Goal: Check status: Check status

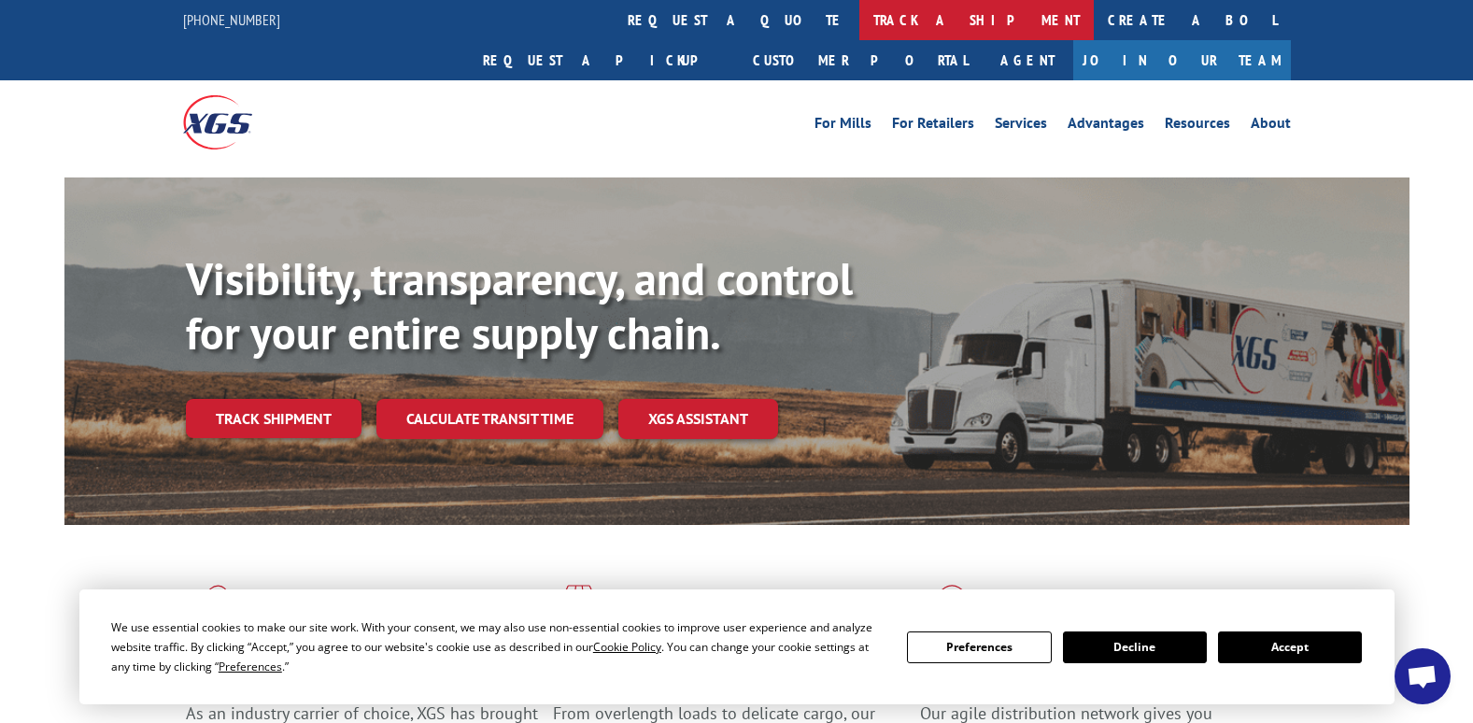
click at [859, 27] on link "track a shipment" at bounding box center [976, 20] width 234 height 40
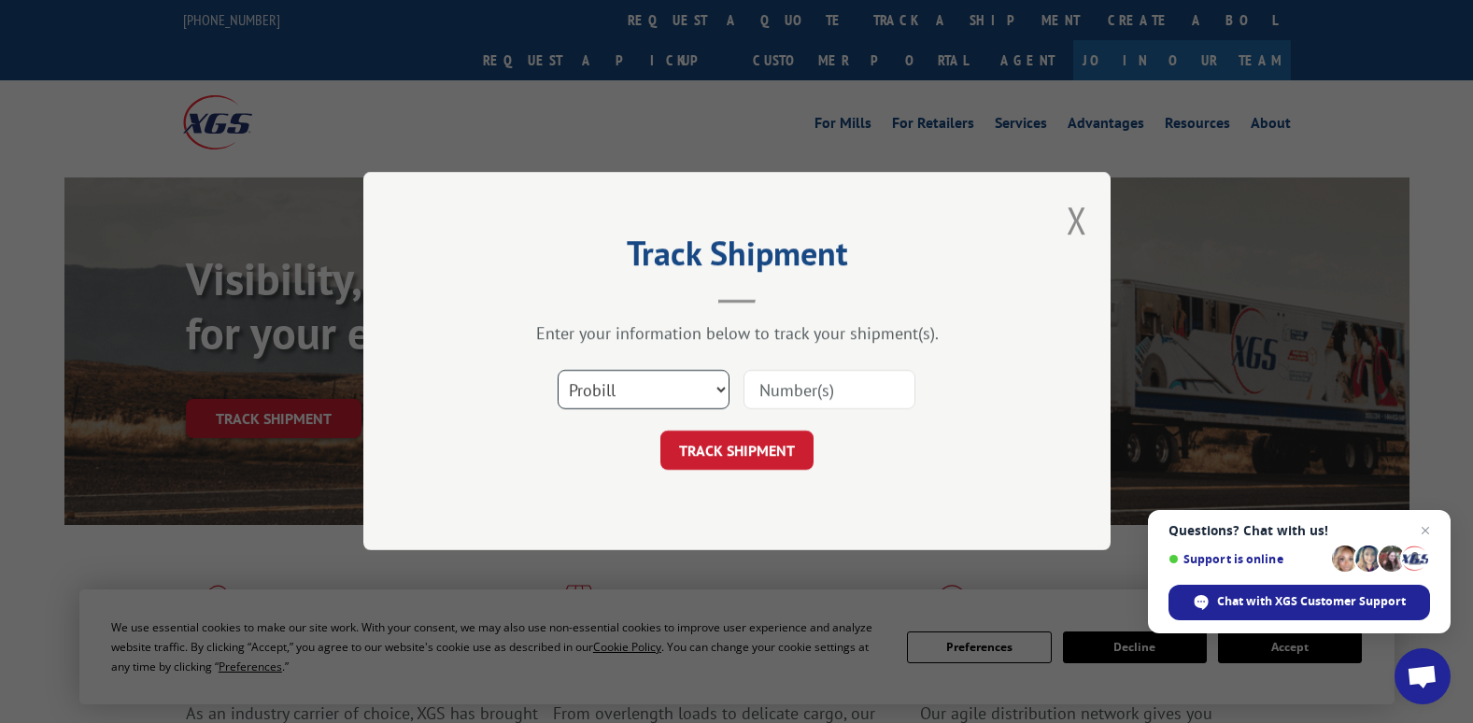
click at [654, 401] on select "Select category... Probill BOL PO" at bounding box center [644, 390] width 172 height 39
select select "po"
click at [558, 371] on select "Select category... Probill BOL PO" at bounding box center [644, 390] width 172 height 39
click at [828, 382] on input at bounding box center [830, 390] width 172 height 39
type input "14546147"
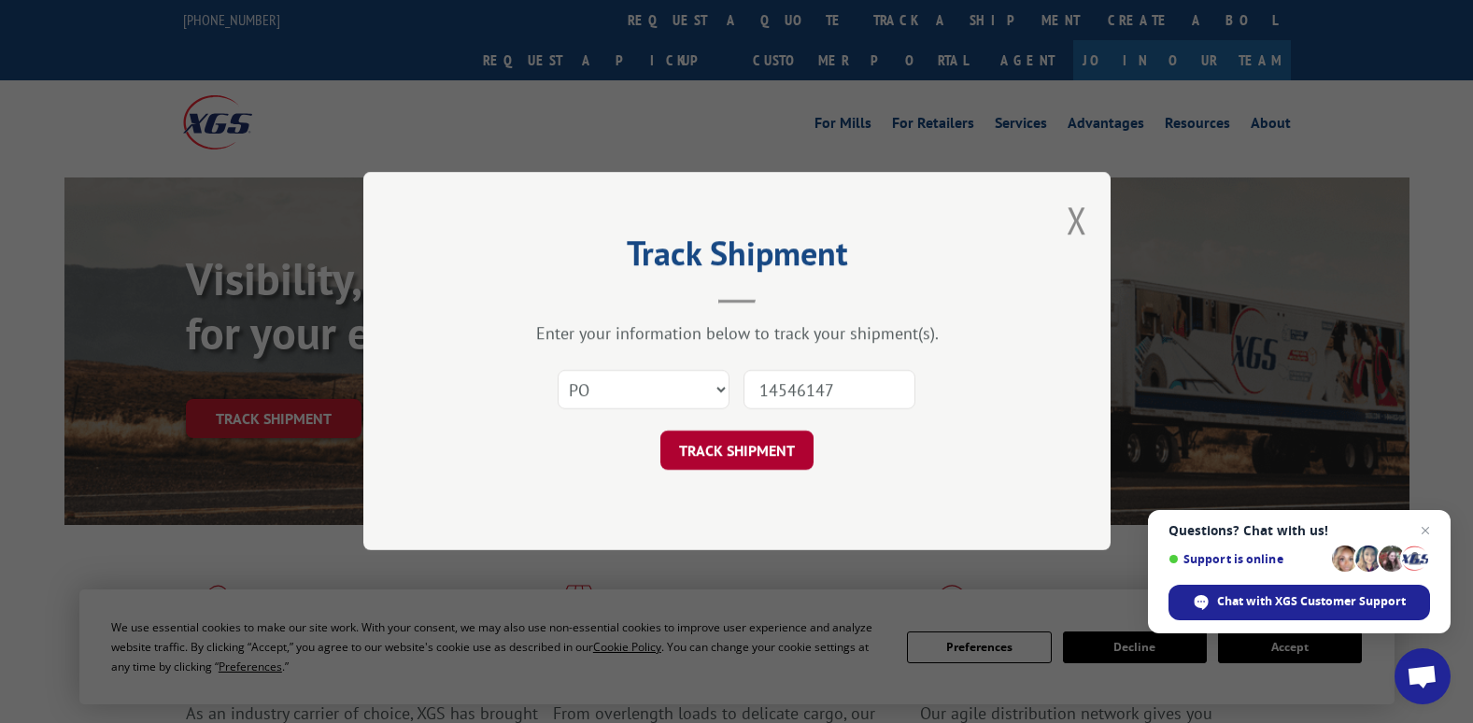
click at [770, 457] on button "TRACK SHIPMENT" at bounding box center [736, 451] width 153 height 39
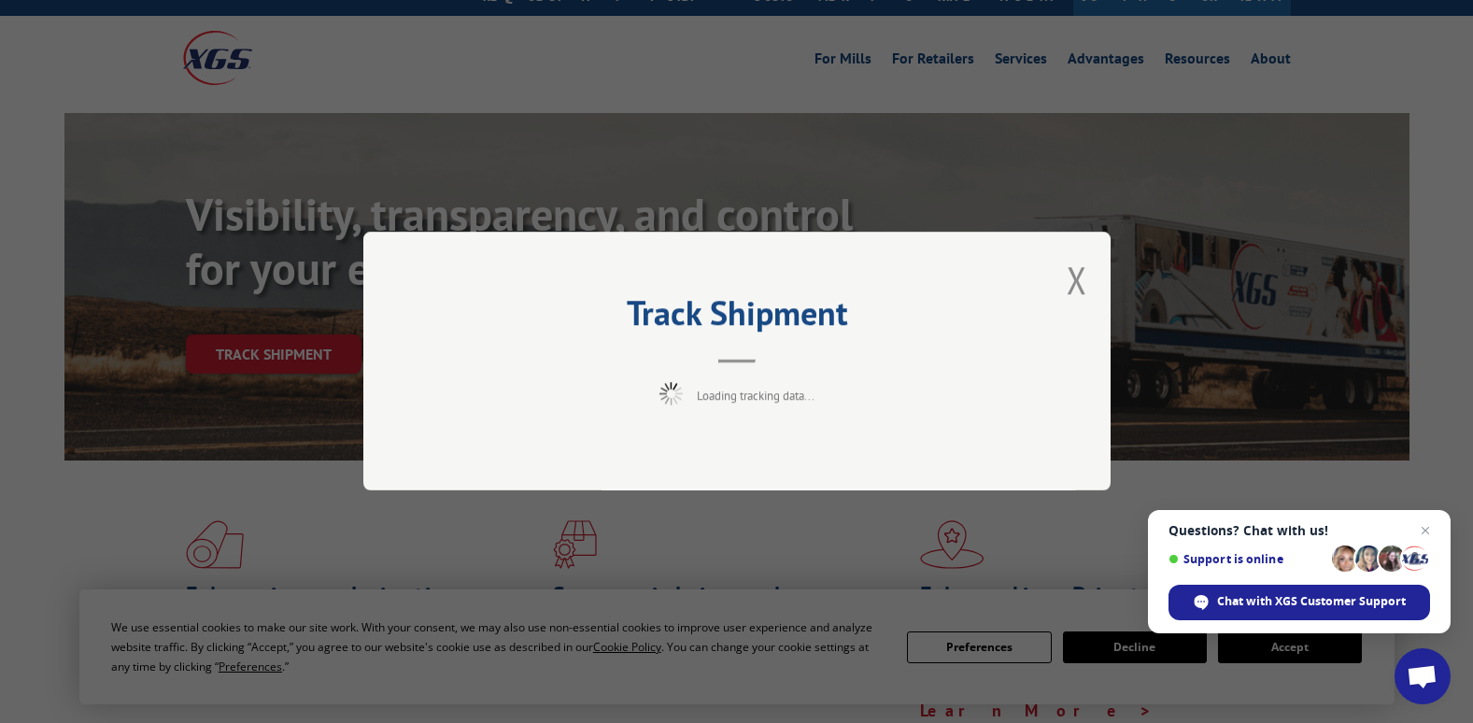
scroll to position [187, 0]
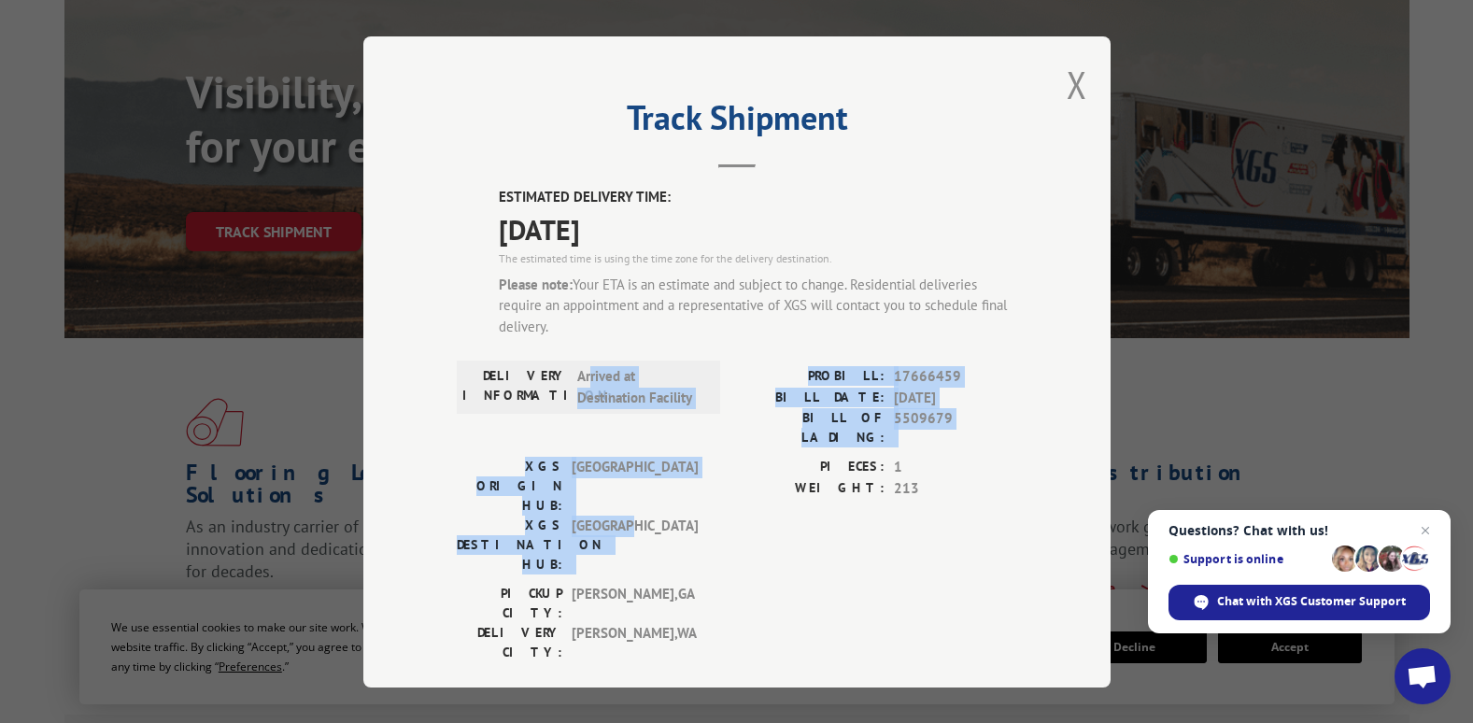
drag, startPoint x: 582, startPoint y: 376, endPoint x: 705, endPoint y: 477, distance: 159.3
click at [705, 477] on div "ESTIMATED DELIVERY TIME: [DATE] The estimated time is using the time zone for t…" at bounding box center [737, 566] width 560 height 758
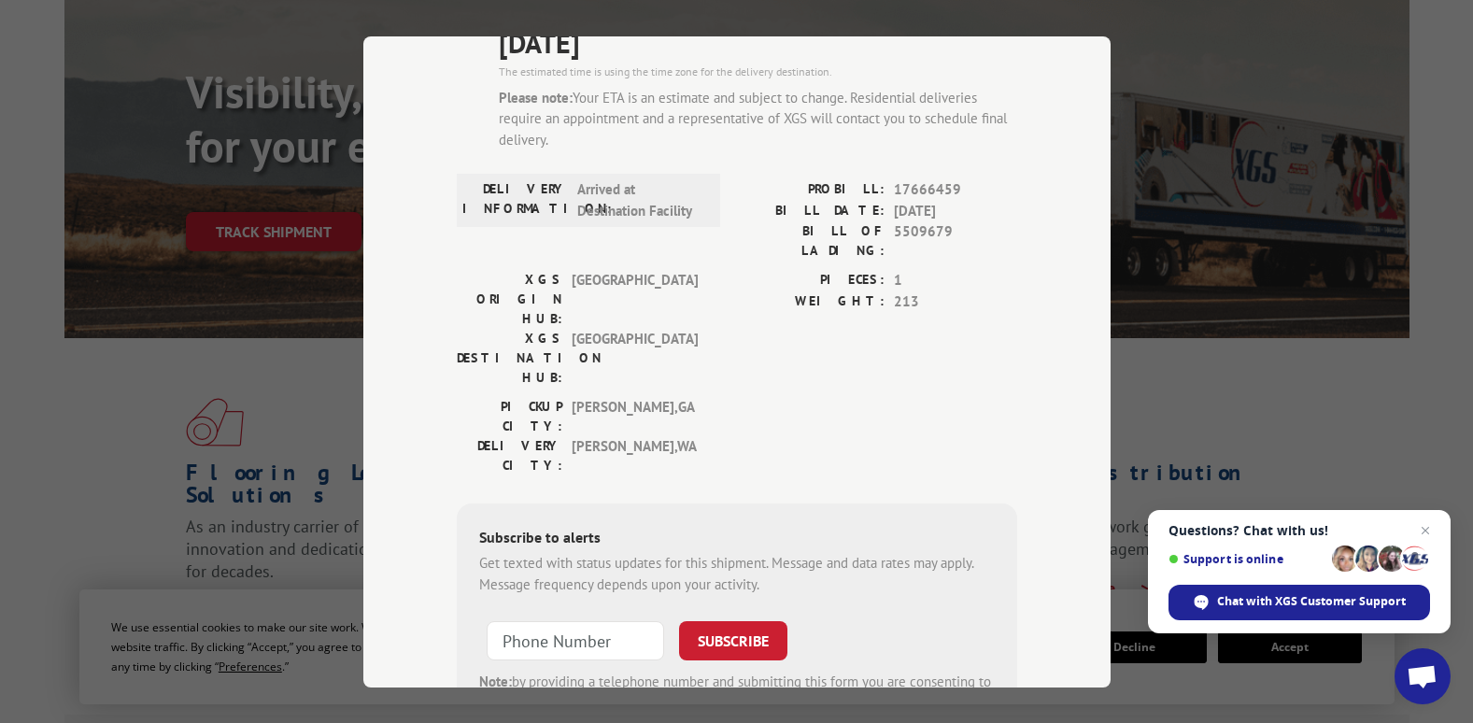
click at [737, 397] on div "PICKUP CITY: [GEOGRAPHIC_DATA] , [GEOGRAPHIC_DATA]: [GEOGRAPHIC_DATA] , [GEOGRA…" at bounding box center [737, 441] width 560 height 88
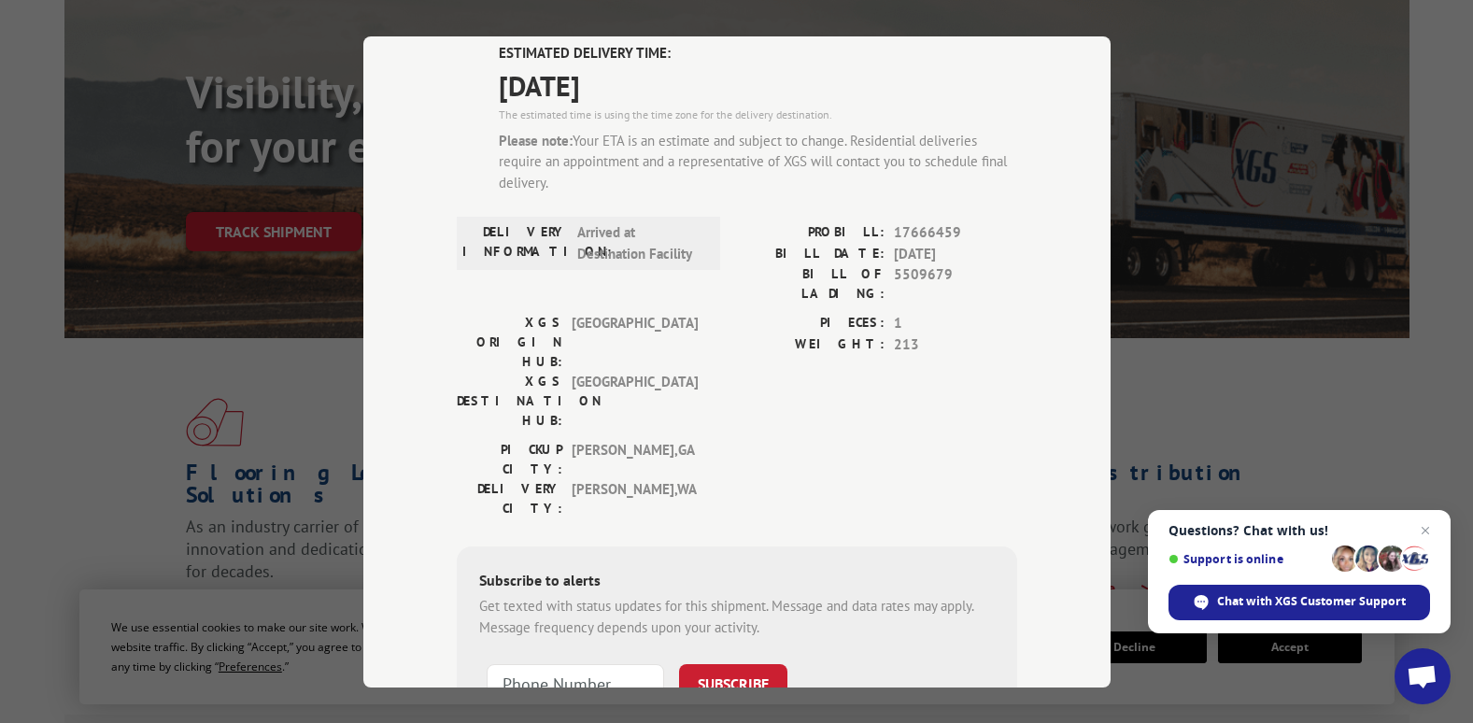
scroll to position [0, 0]
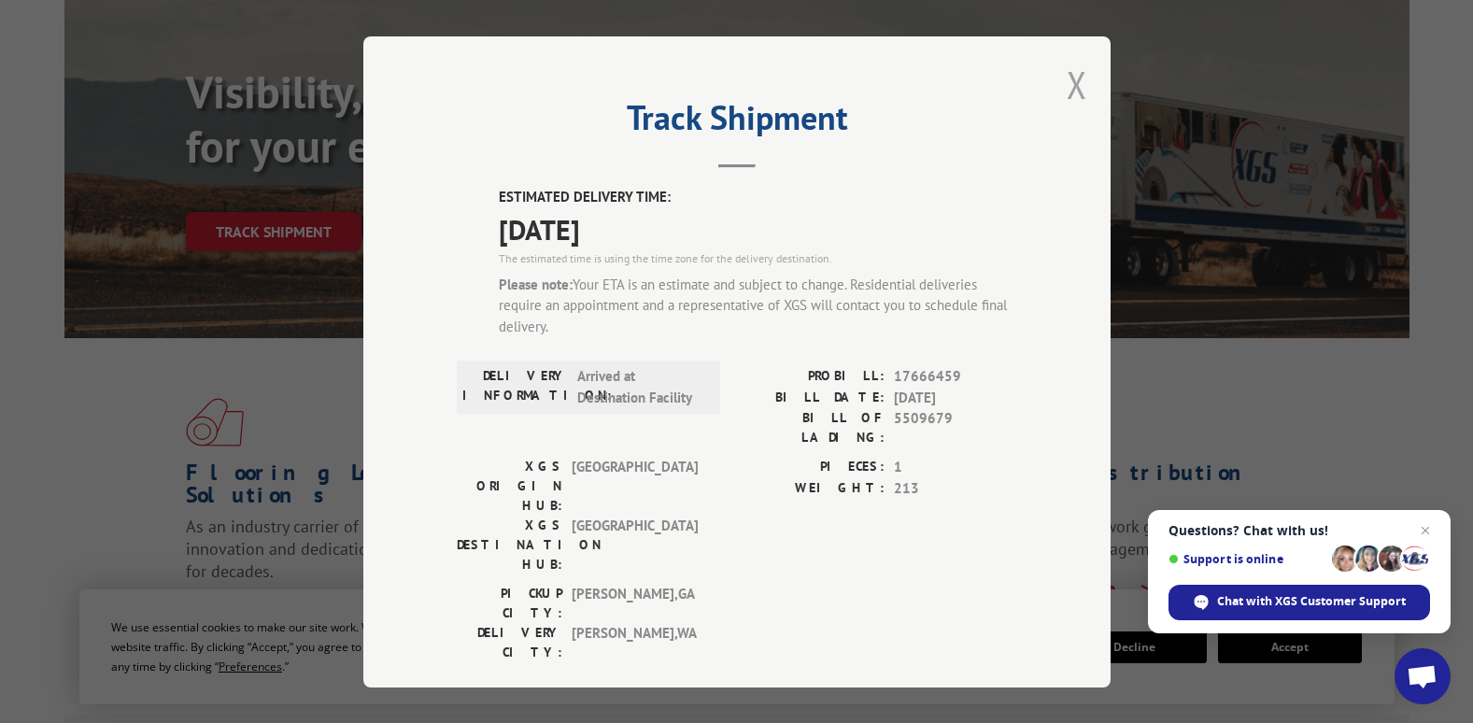
click at [1069, 88] on button "Close modal" at bounding box center [1077, 85] width 21 height 50
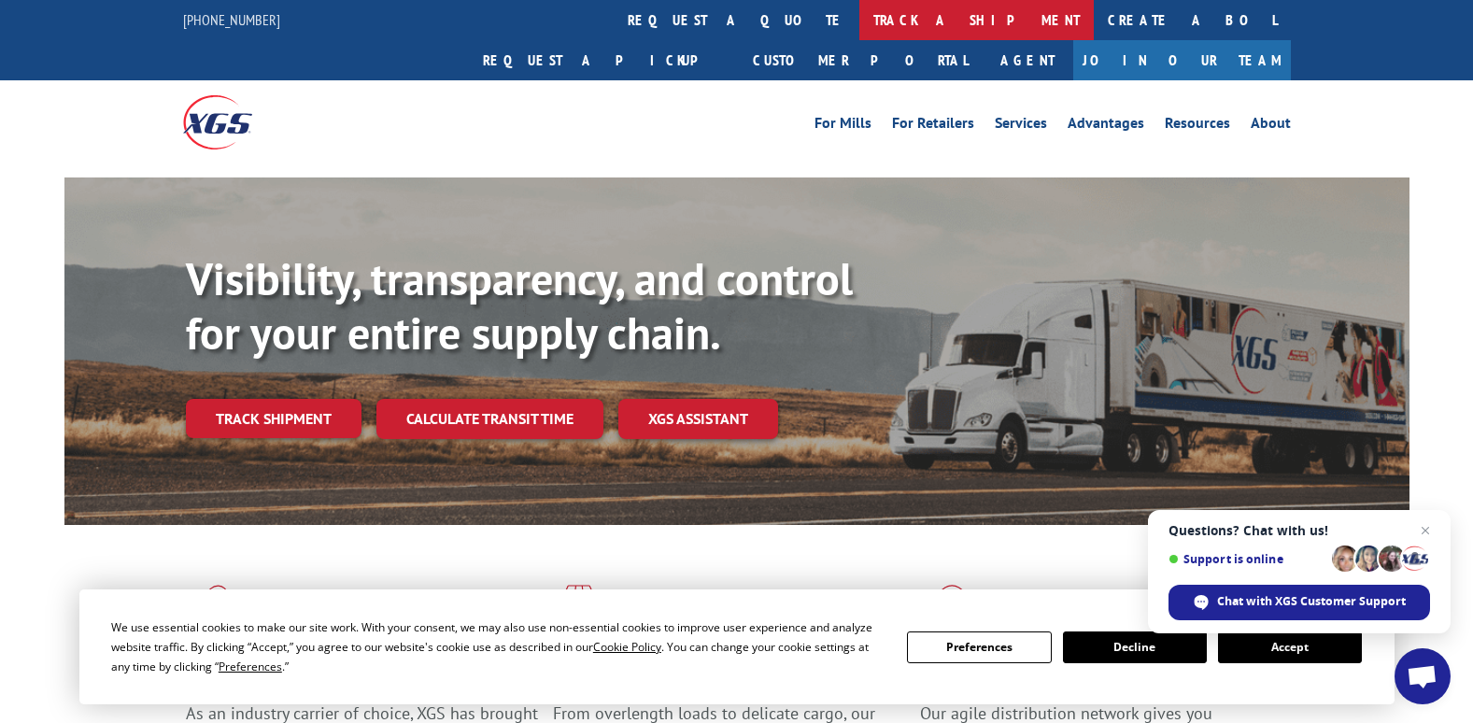
click at [859, 18] on link "track a shipment" at bounding box center [976, 20] width 234 height 40
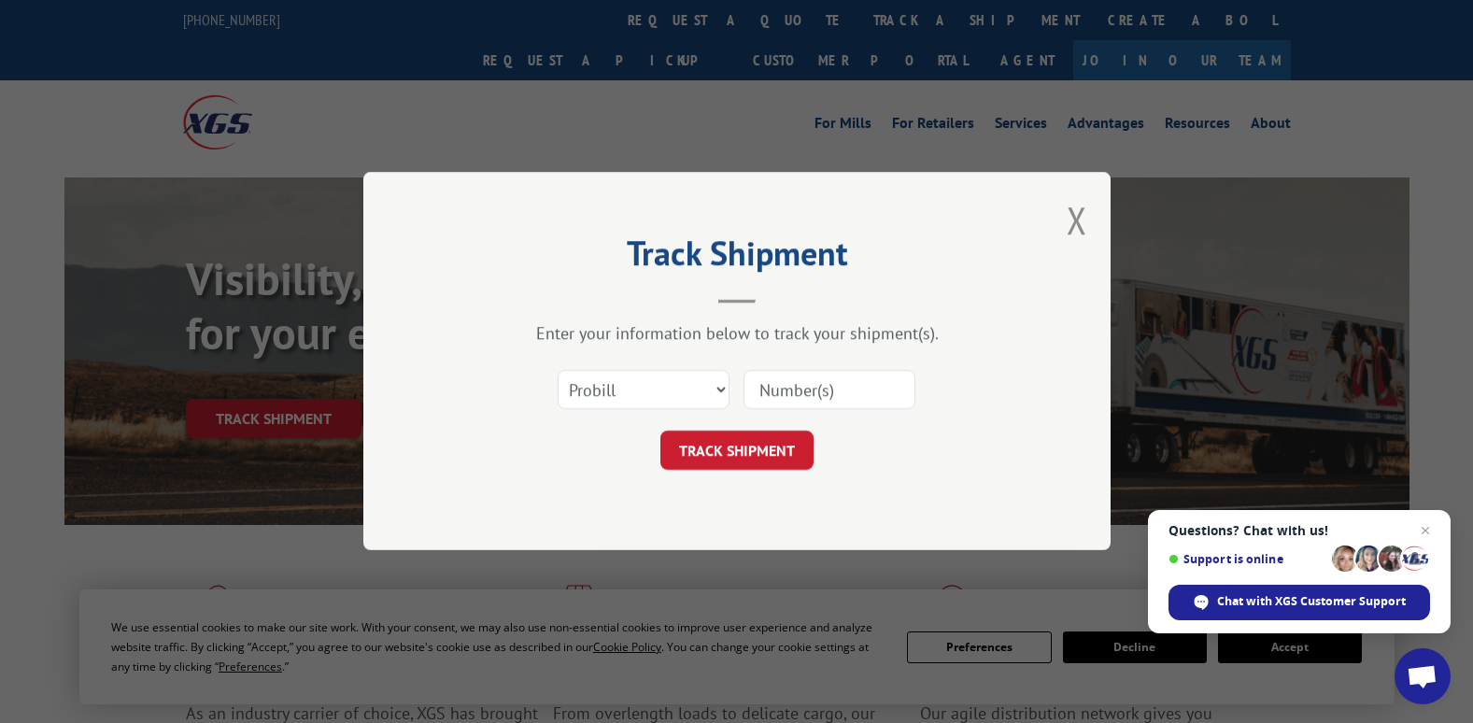
click at [831, 395] on input at bounding box center [830, 390] width 172 height 39
type input "14516148"
click button "TRACK SHIPMENT" at bounding box center [736, 451] width 153 height 39
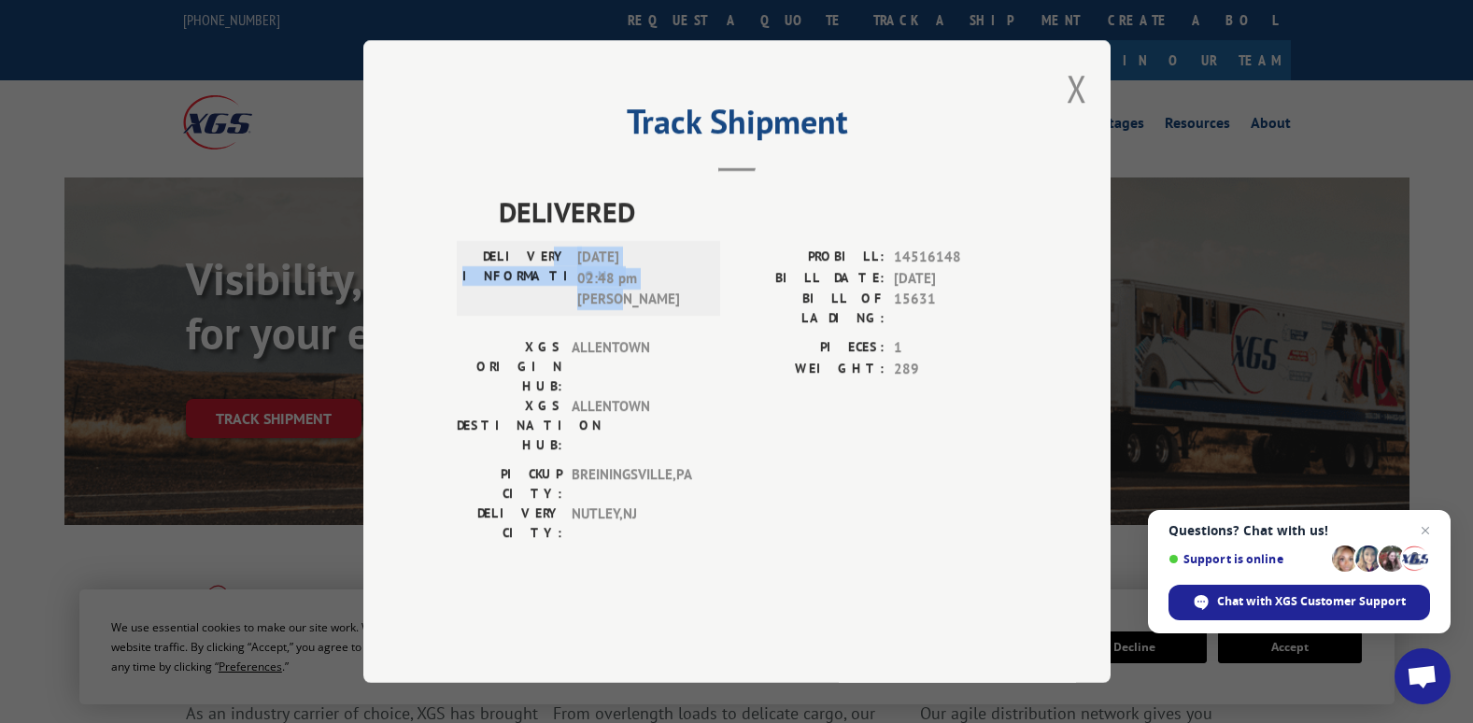
drag, startPoint x: 623, startPoint y: 353, endPoint x: 560, endPoint y: 295, distance: 85.3
click at [560, 295] on div "DELIVERY INFORMATION: [DATE] 02:48 pm [PERSON_NAME]" at bounding box center [588, 278] width 263 height 75
drag, startPoint x: 560, startPoint y: 295, endPoint x: 653, endPoint y: 347, distance: 105.8
click at [653, 310] on span "[DATE] 02:48 pm [PERSON_NAME]" at bounding box center [640, 279] width 126 height 64
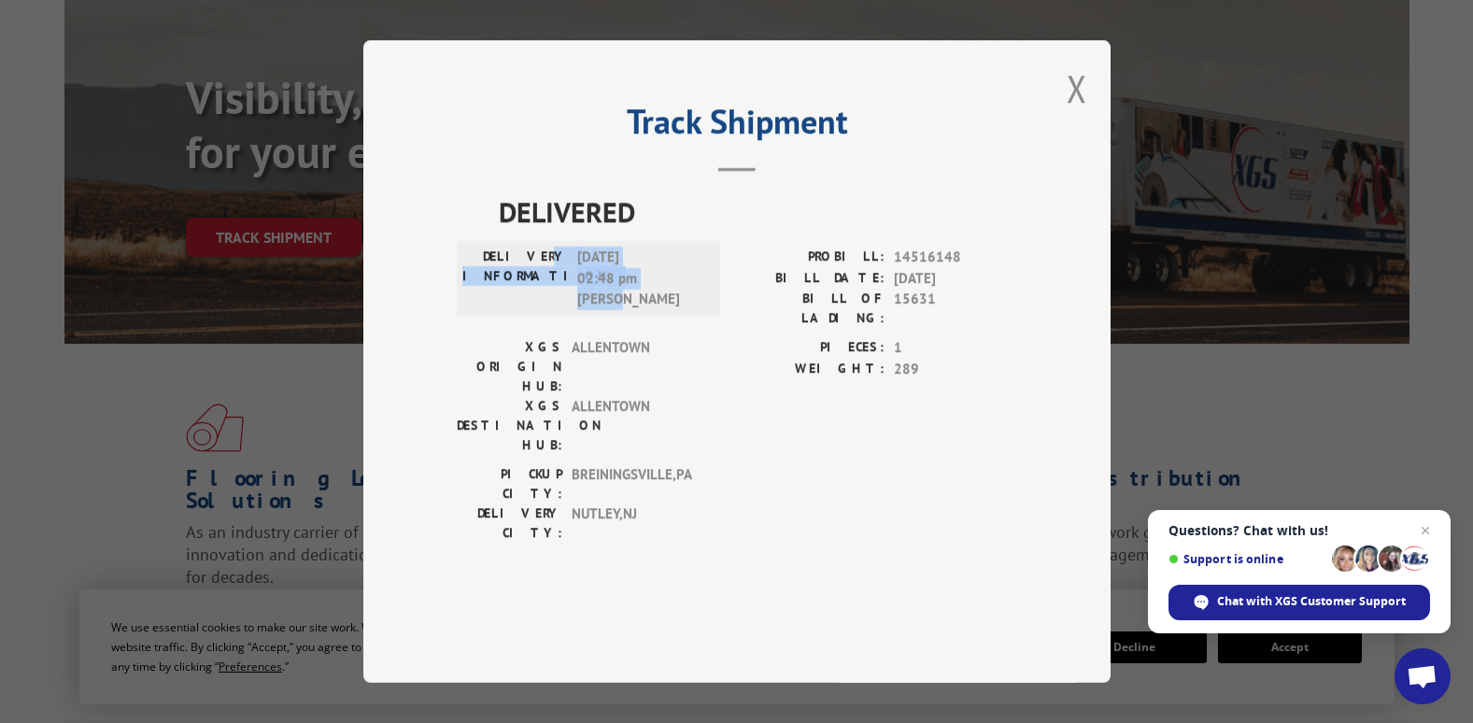
scroll to position [280, 0]
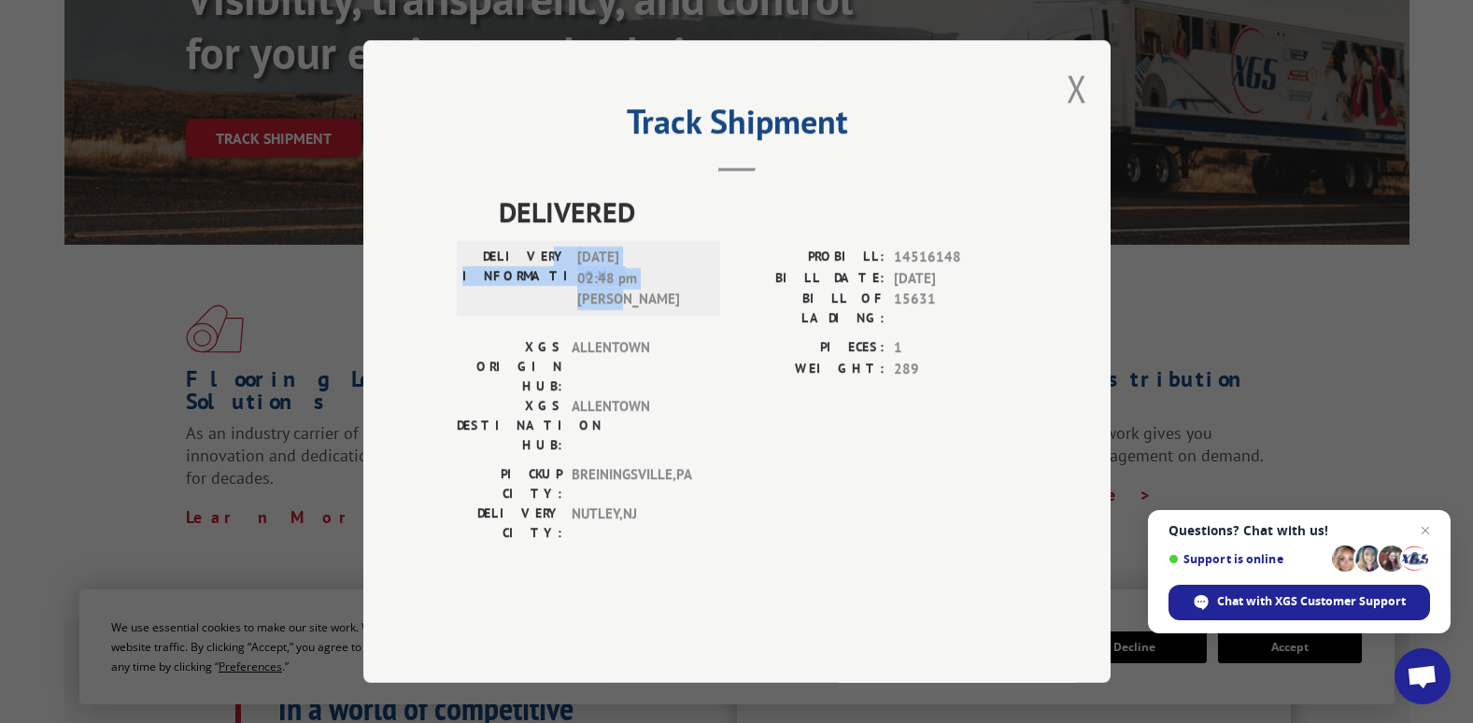
click at [668, 310] on span "[DATE] 02:48 pm [PERSON_NAME]" at bounding box center [640, 279] width 126 height 64
click at [631, 310] on span "[DATE] 02:48 pm [PERSON_NAME]" at bounding box center [640, 279] width 126 height 64
click at [1080, 113] on button "Close modal" at bounding box center [1077, 89] width 21 height 50
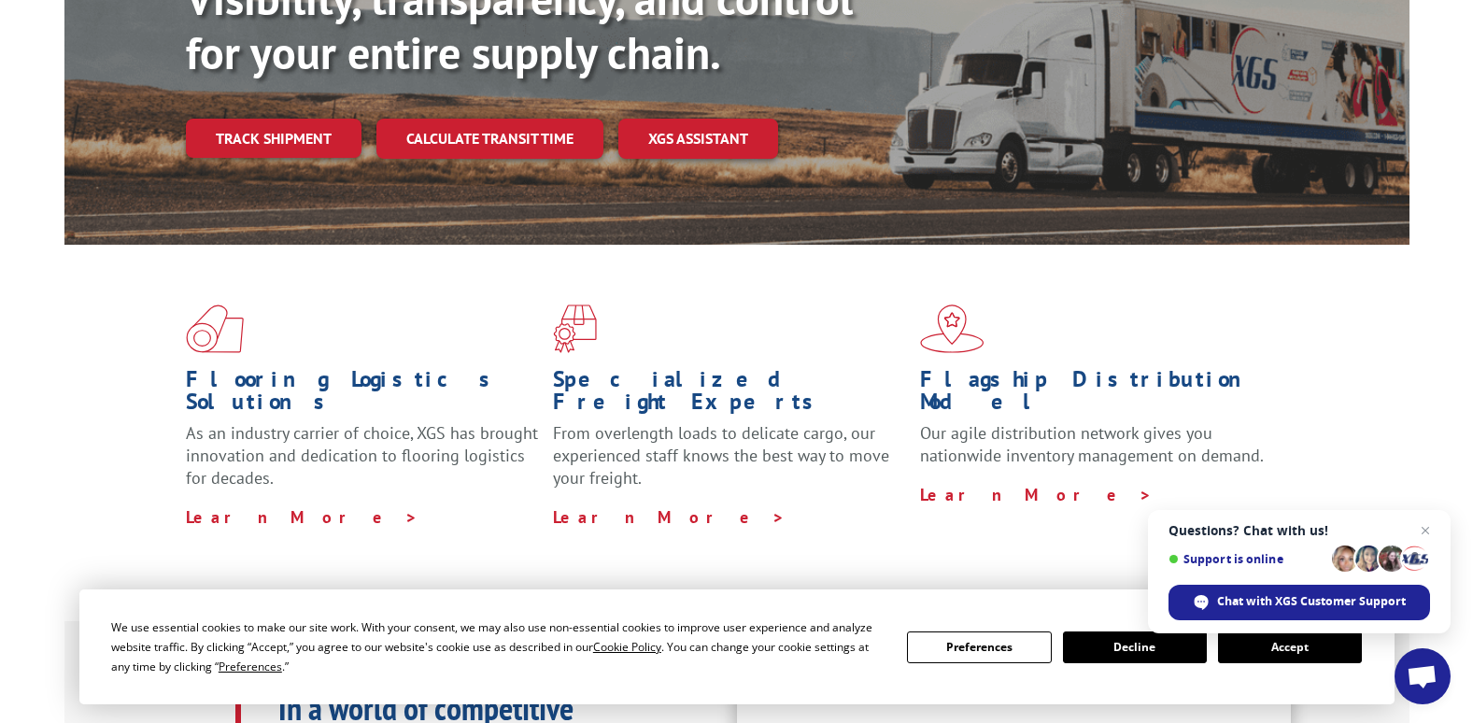
scroll to position [0, 0]
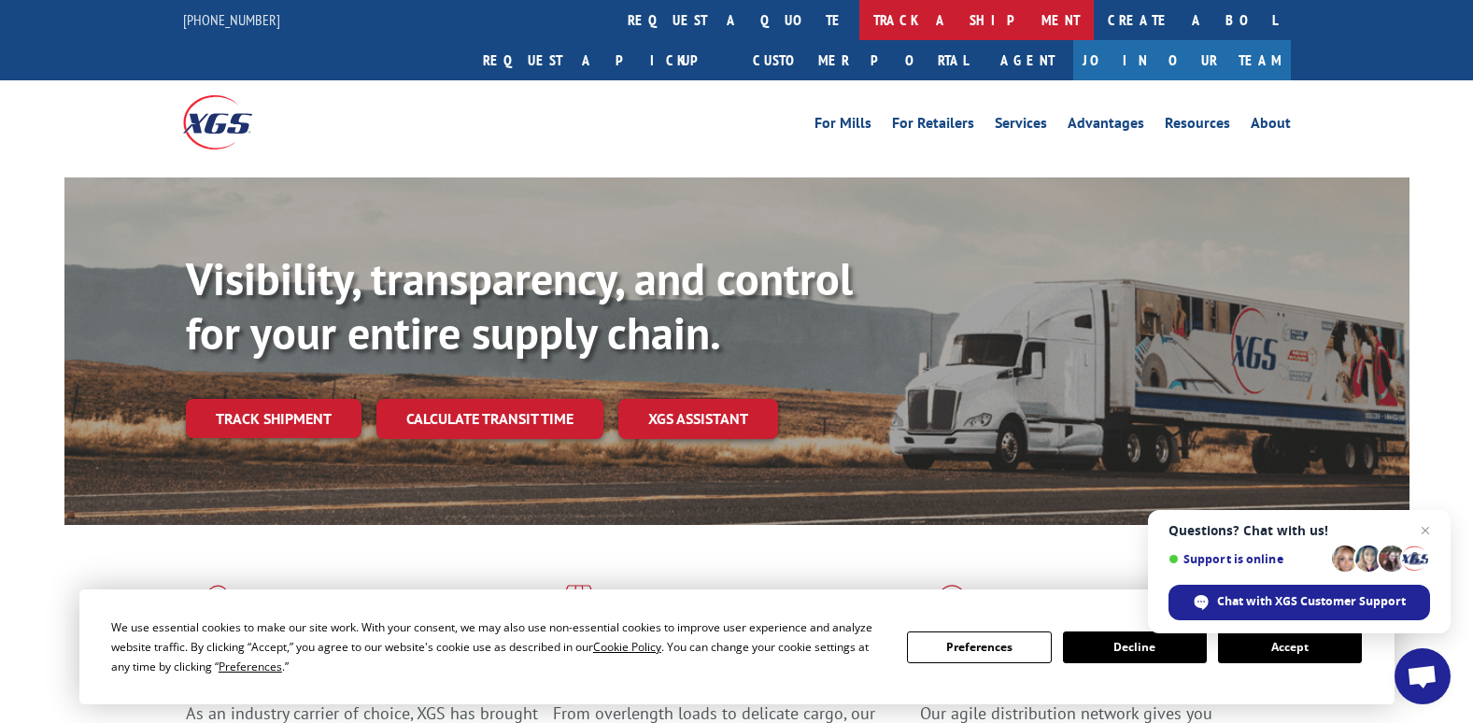
click at [859, 14] on link "track a shipment" at bounding box center [976, 20] width 234 height 40
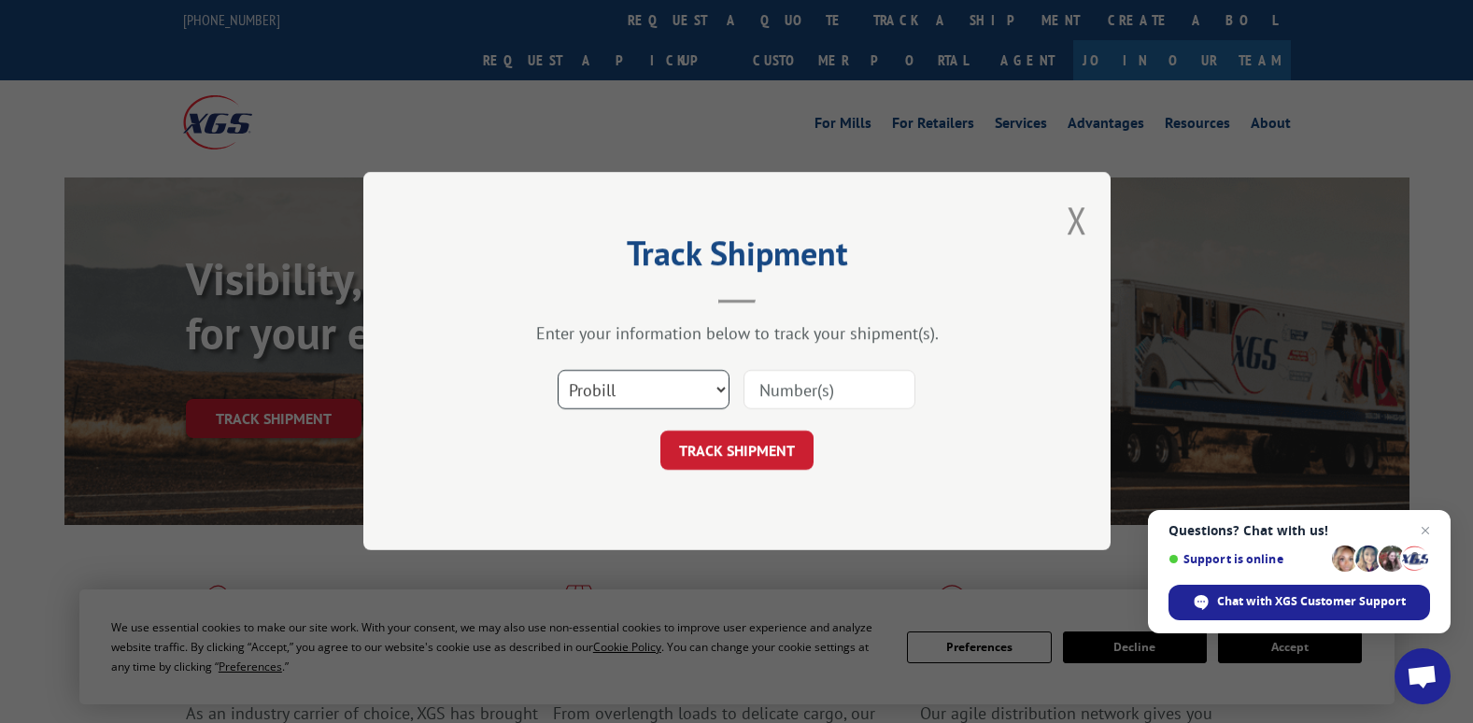
drag, startPoint x: 699, startPoint y: 390, endPoint x: 689, endPoint y: 411, distance: 22.6
click at [699, 390] on select "Select category... Probill BOL PO" at bounding box center [644, 390] width 172 height 39
select select "po"
click at [558, 371] on select "Select category... Probill BOL PO" at bounding box center [644, 390] width 172 height 39
click at [802, 385] on input at bounding box center [830, 390] width 172 height 39
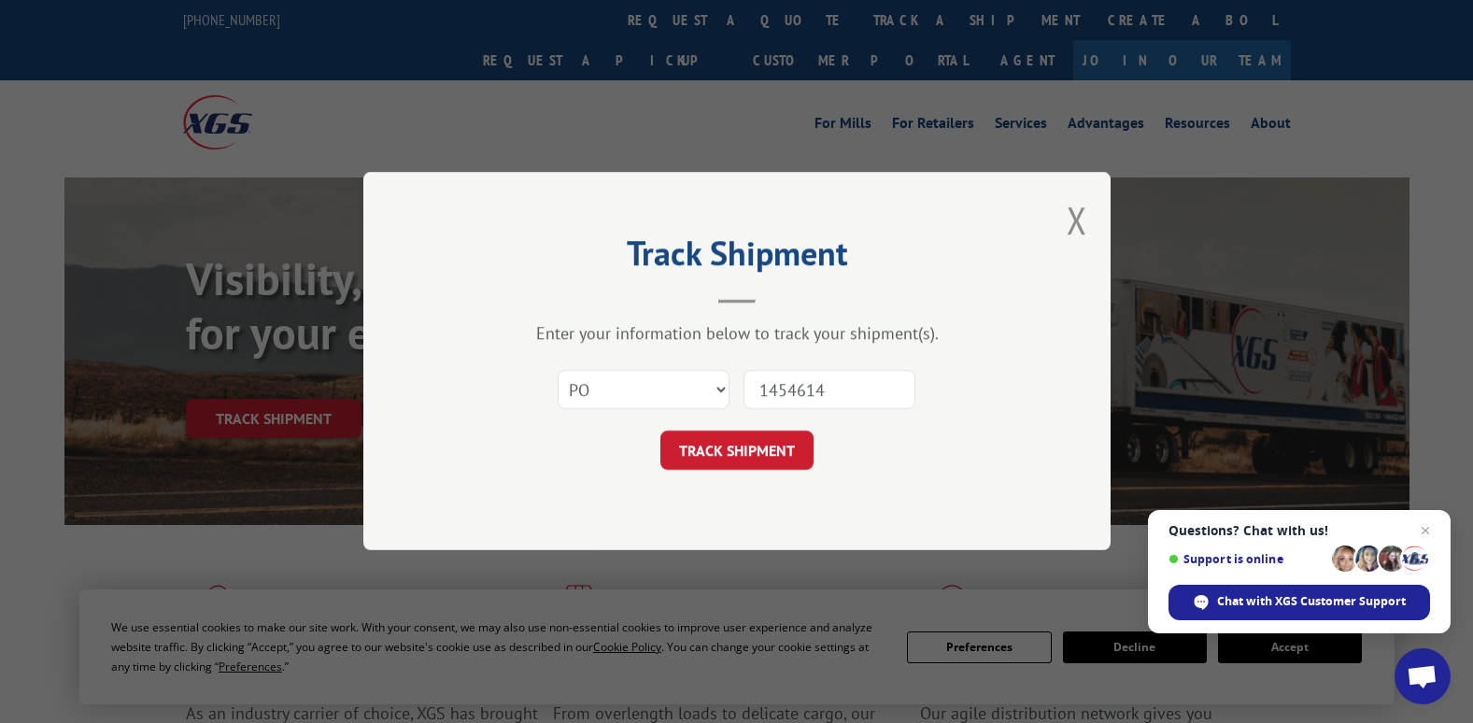
type input "14546148"
click button "TRACK SHIPMENT" at bounding box center [736, 451] width 153 height 39
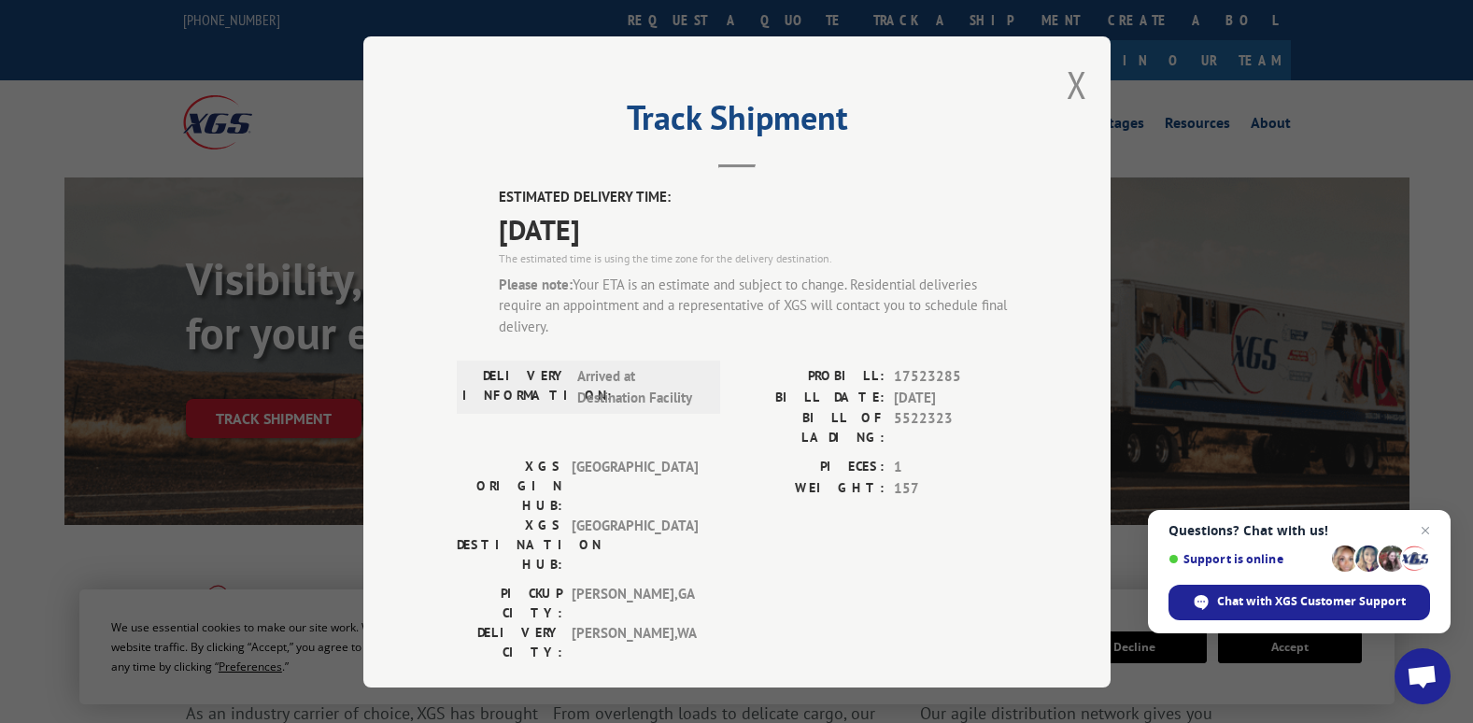
scroll to position [276, 0]
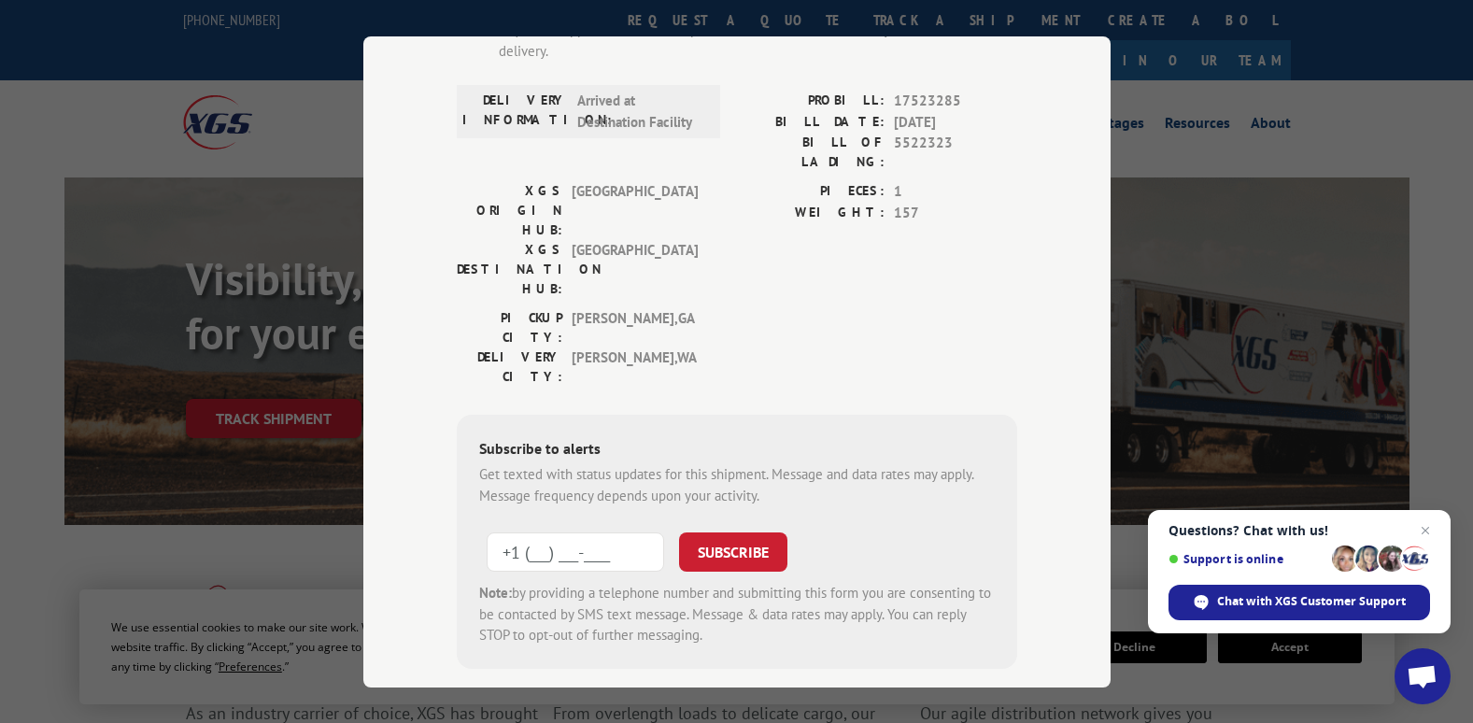
click at [615, 532] on input "+1 (___) ___-____" at bounding box center [575, 551] width 177 height 39
type input "[PHONE_NUMBER]"
click at [725, 532] on button "SUBSCRIBE" at bounding box center [733, 551] width 108 height 39
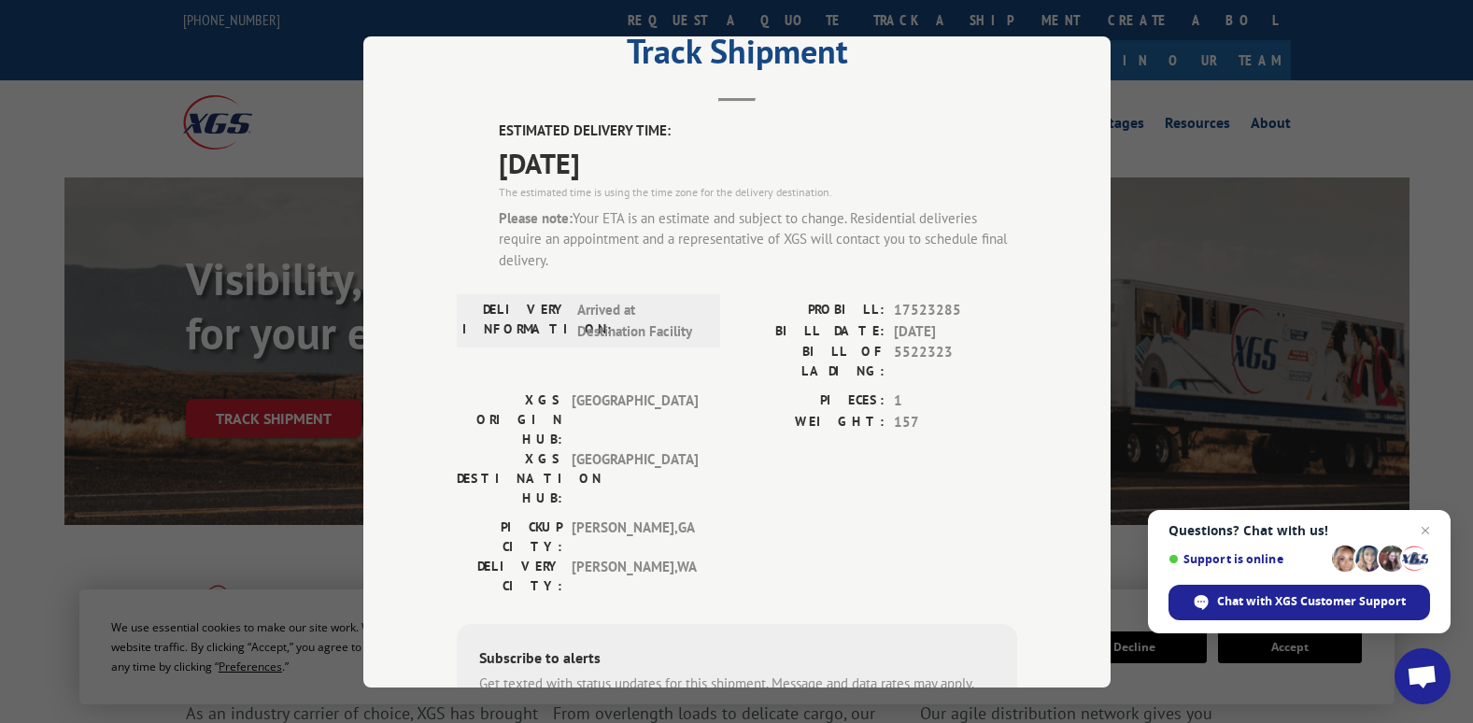
scroll to position [0, 0]
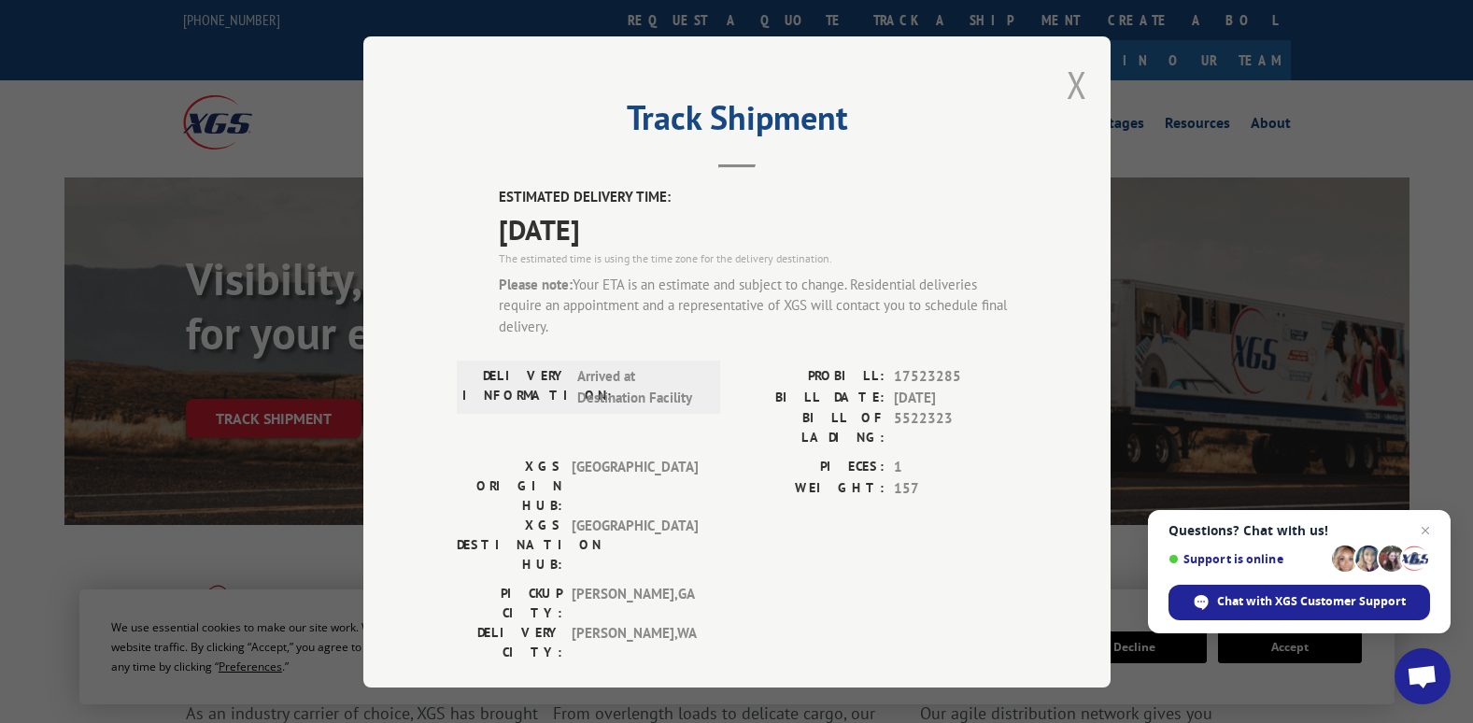
click at [1067, 81] on button "Close modal" at bounding box center [1077, 85] width 21 height 50
